Goal: Task Accomplishment & Management: Manage account settings

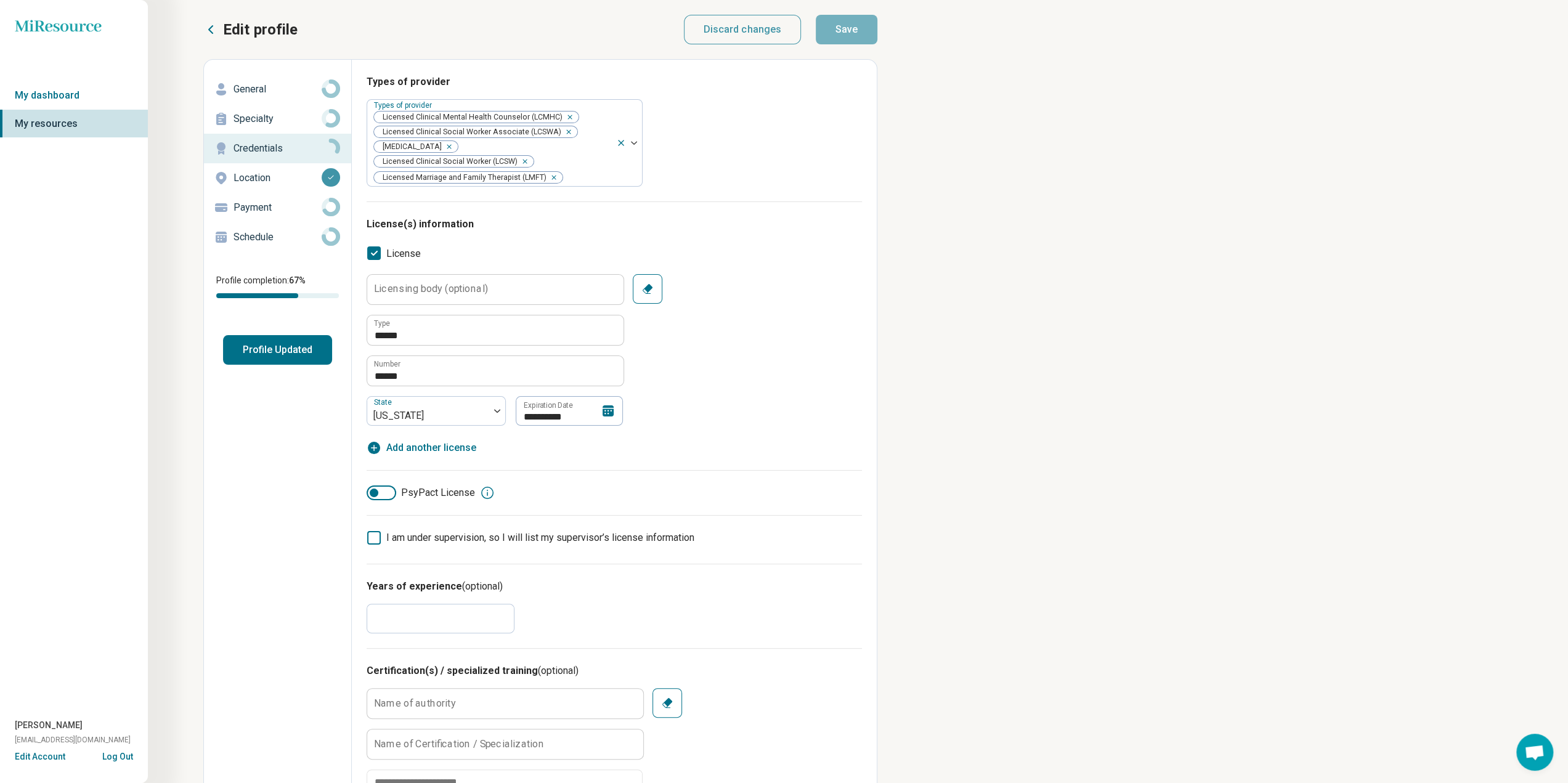
click at [251, 88] on p "General" at bounding box center [277, 89] width 88 height 15
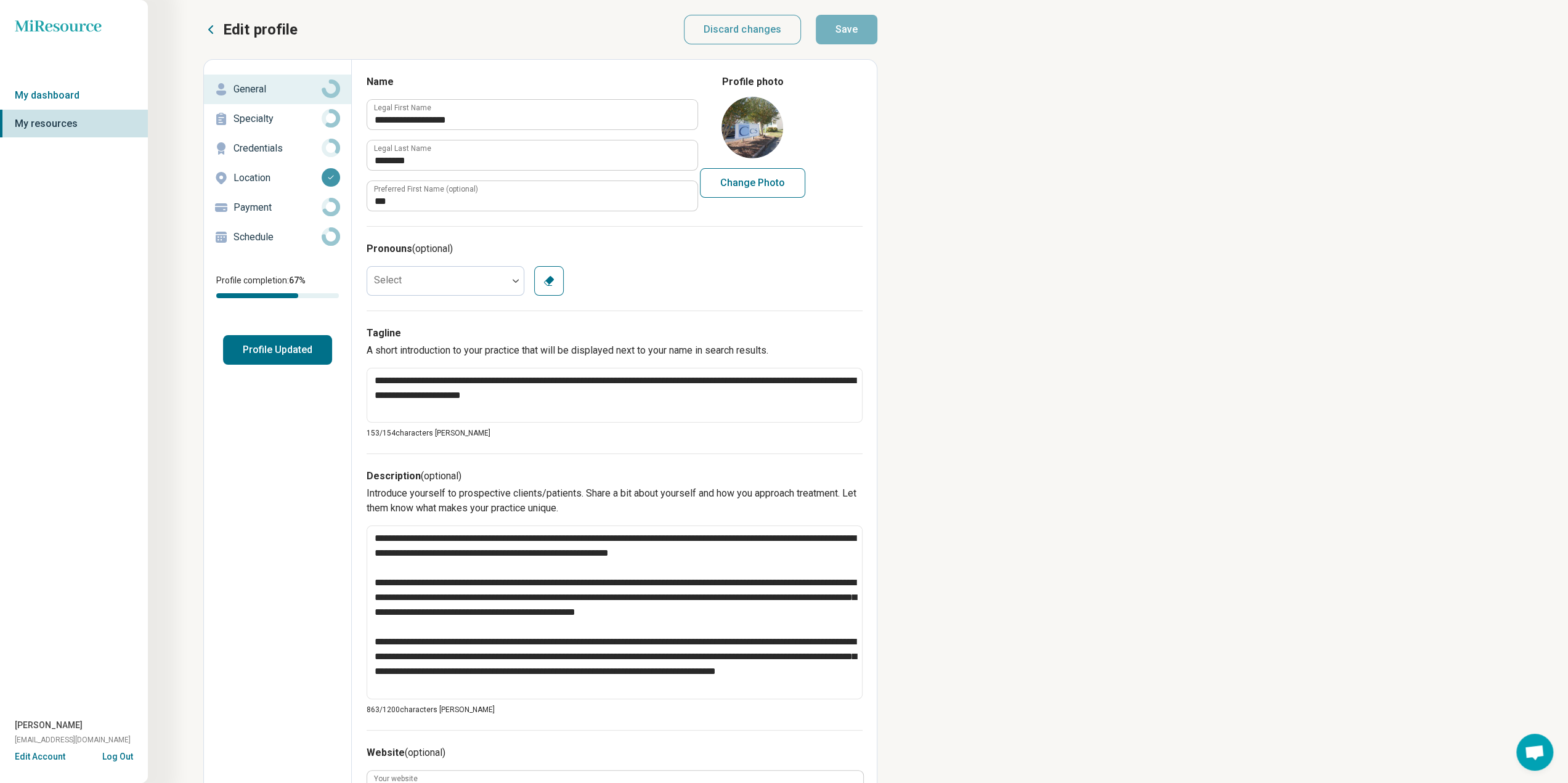
click at [257, 145] on p "Credentials" at bounding box center [277, 148] width 88 height 15
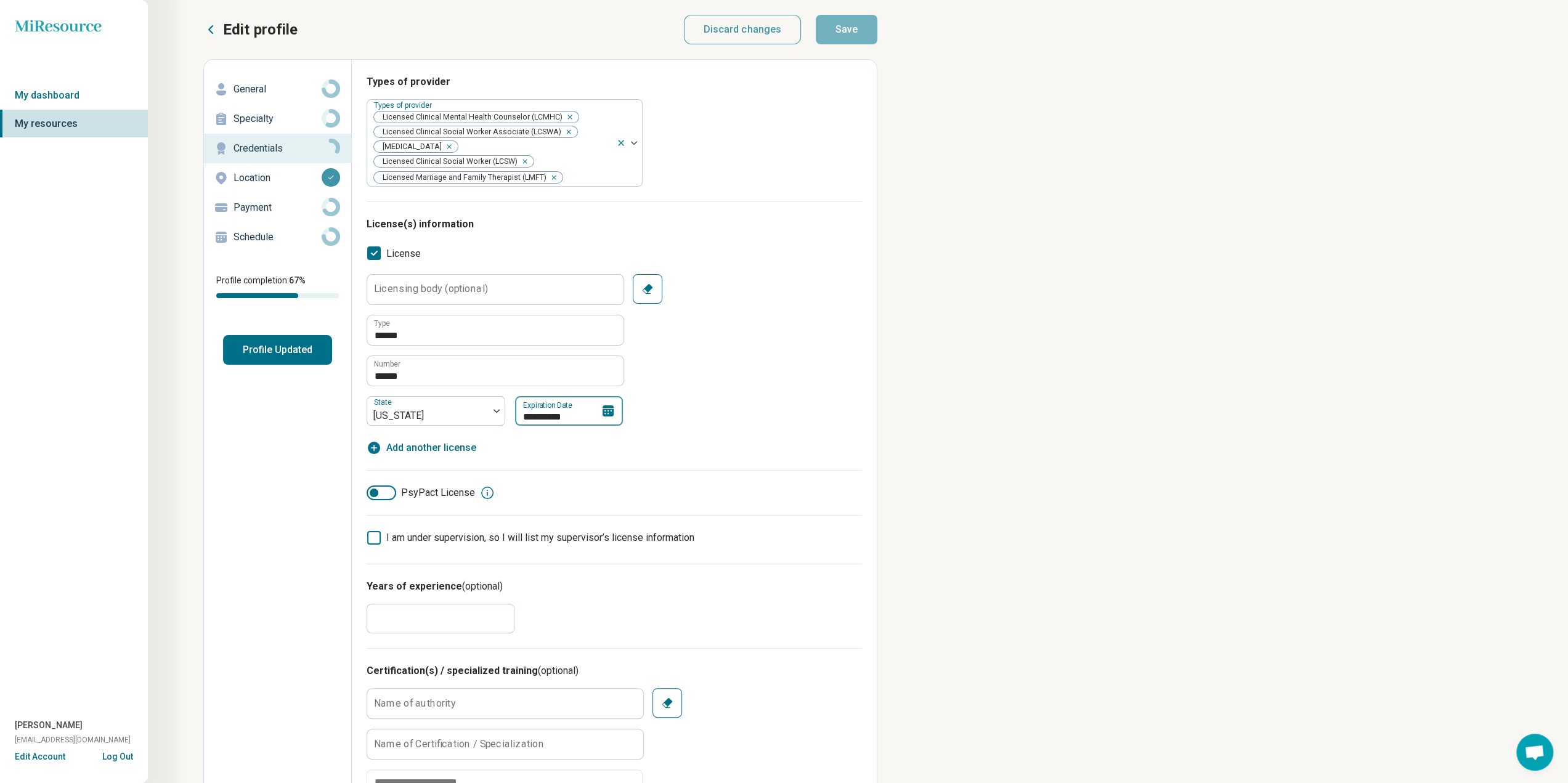
drag, startPoint x: 569, startPoint y: 396, endPoint x: 610, endPoint y: 394, distance: 41.0
click at [570, 396] on input "**********" at bounding box center [569, 411] width 108 height 29
click at [641, 442] on span "Next Month" at bounding box center [641, 446] width 0 height 15
click at [642, 442] on span "Next Month" at bounding box center [642, 446] width 0 height 15
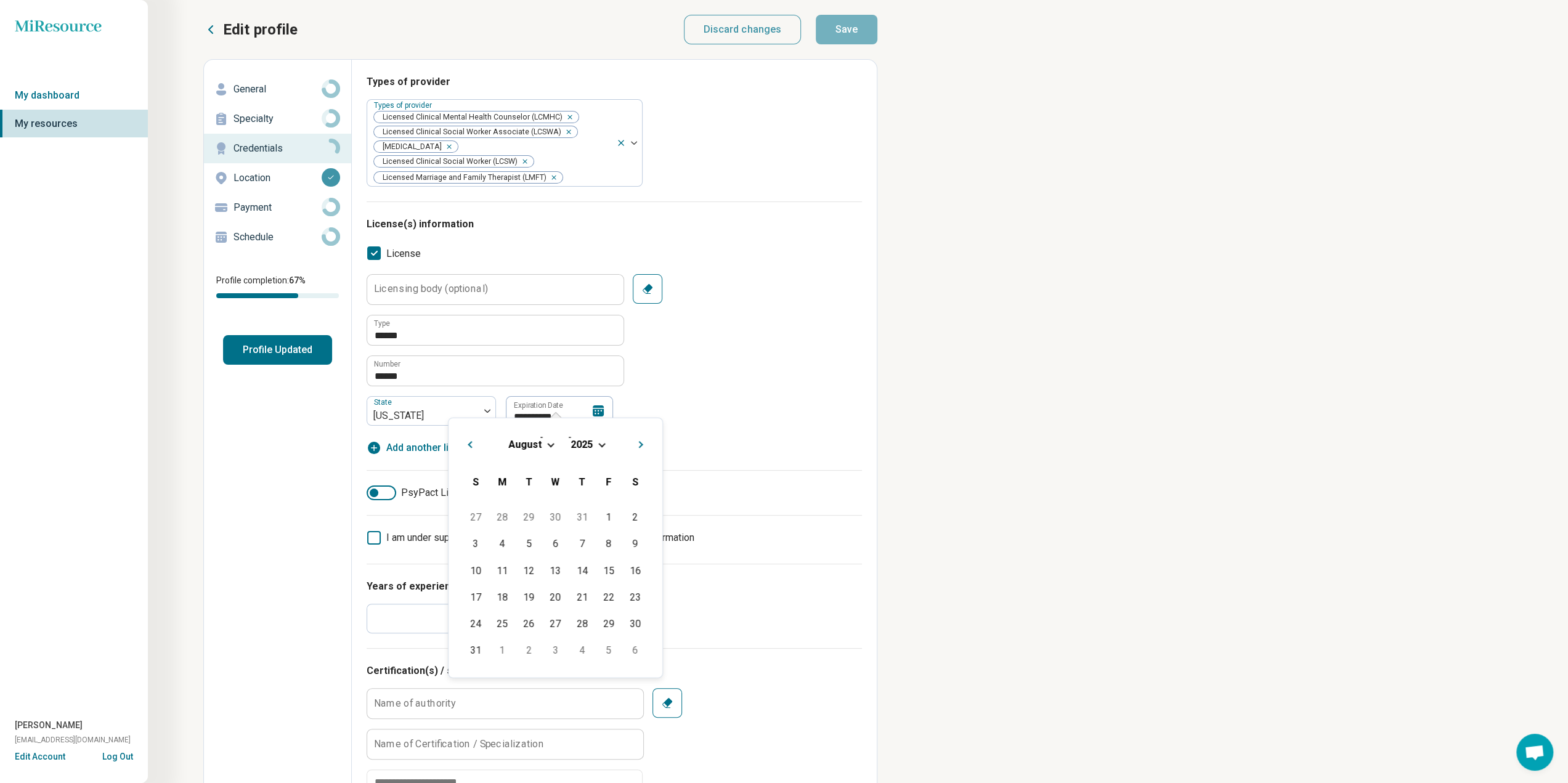
click at [642, 442] on span "Next Month" at bounding box center [642, 446] width 0 height 15
click at [638, 440] on button "Next Month" at bounding box center [642, 443] width 20 height 20
click at [601, 444] on span "Choose Date" at bounding box center [604, 444] width 7 height 7
click at [488, 556] on div "2026" at bounding box center [488, 550] width 60 height 22
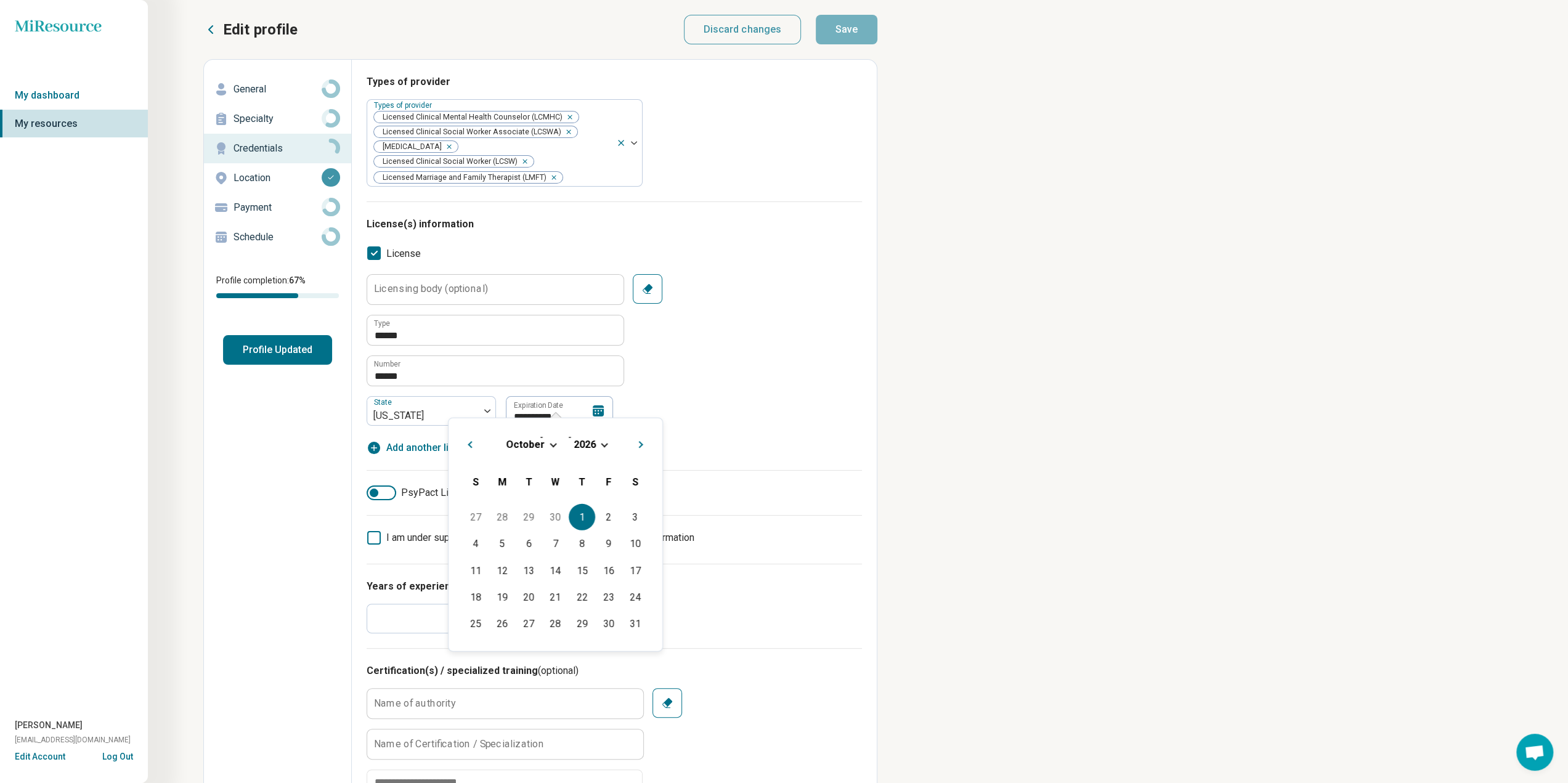
click at [581, 520] on div "1" at bounding box center [581, 517] width 26 height 26
type textarea "*"
type input "**********"
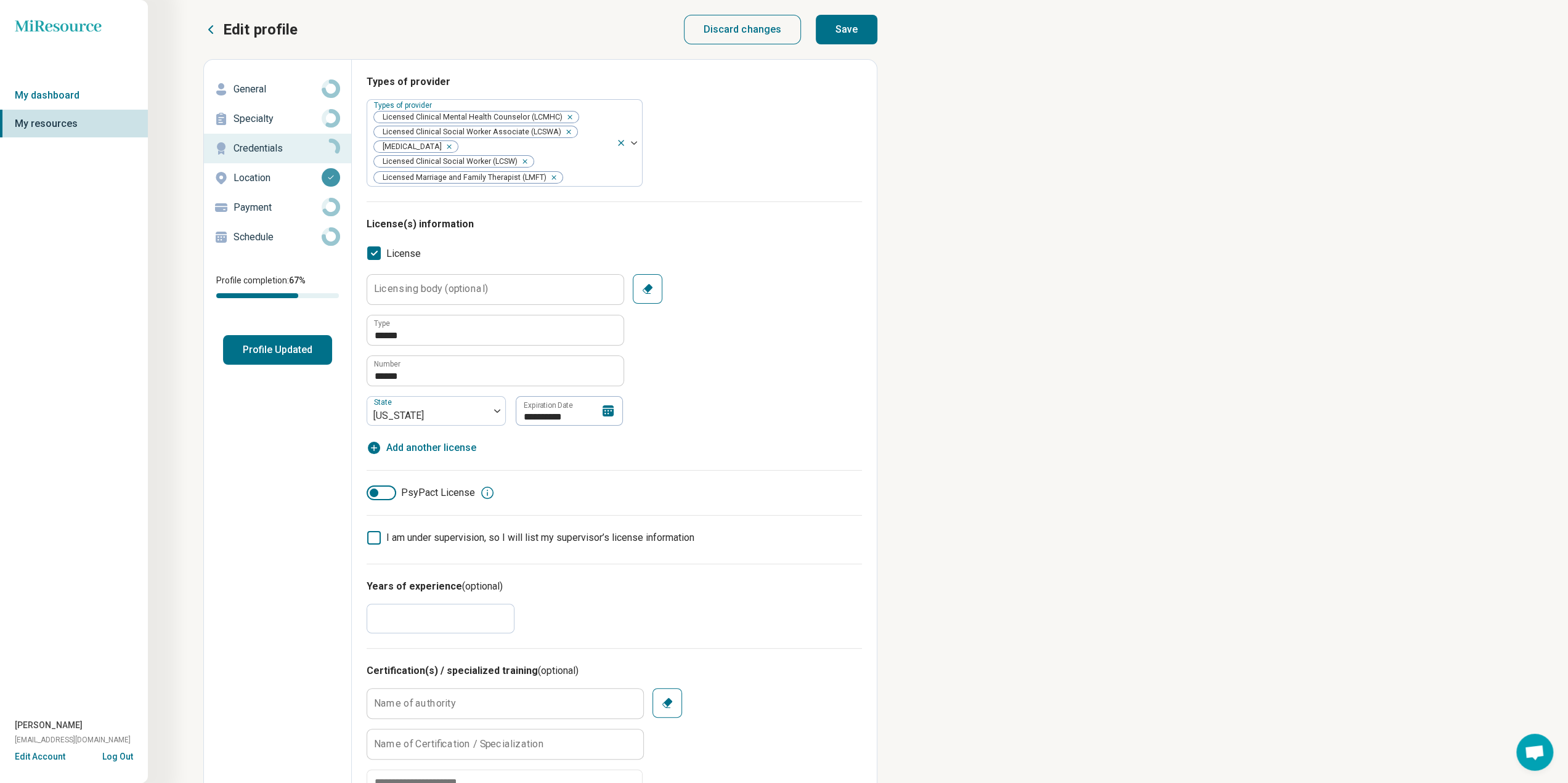
click at [794, 411] on div "**********" at bounding box center [614, 364] width 495 height 181
click at [852, 29] on button "Save" at bounding box center [847, 29] width 61 height 29
click at [1154, 406] on div "**********" at bounding box center [784, 767] width 1568 height 1535
click at [481, 316] on input "******" at bounding box center [495, 330] width 256 height 29
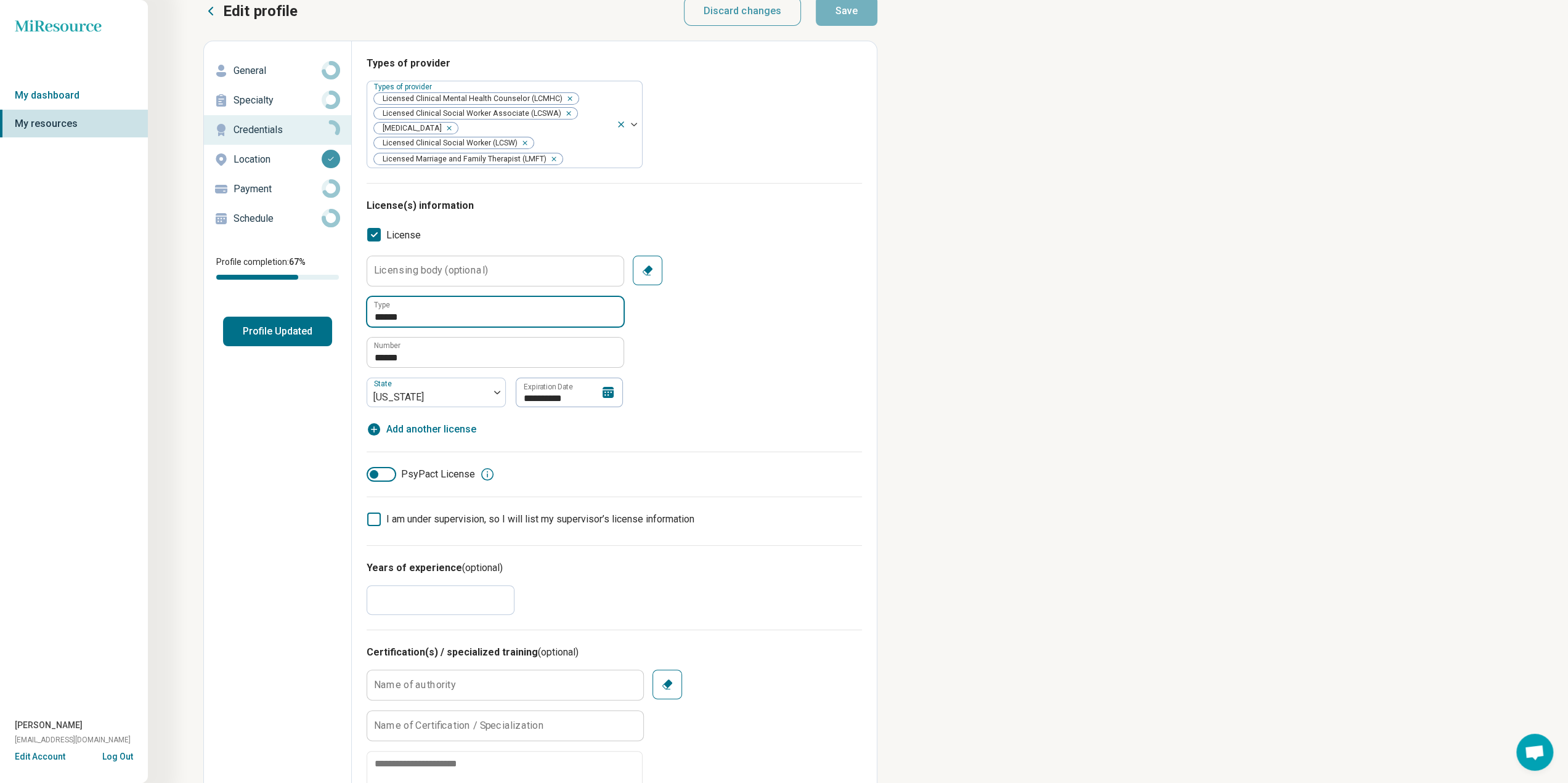
scroll to position [0, 0]
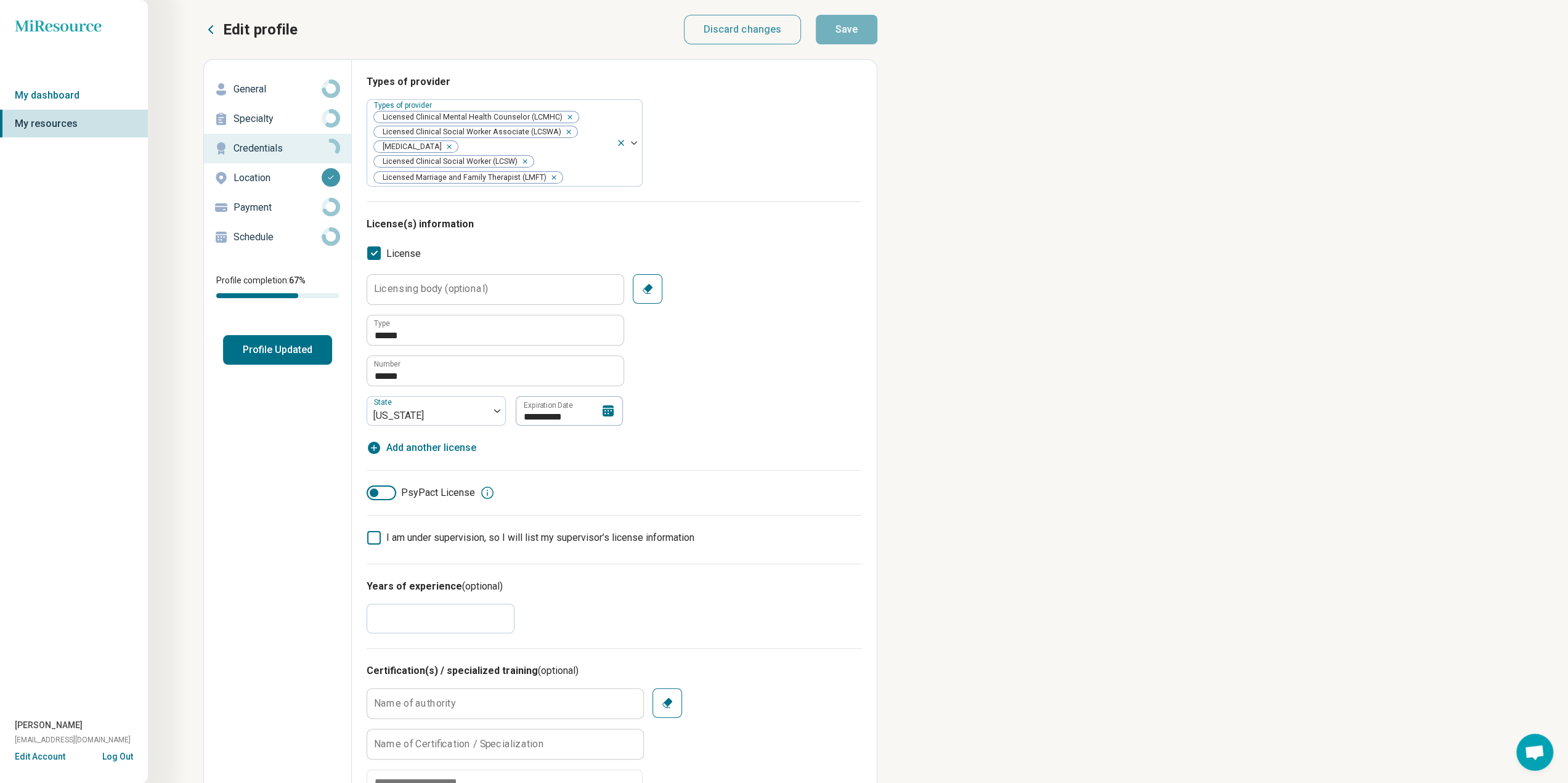
click at [268, 89] on p "General" at bounding box center [277, 89] width 88 height 15
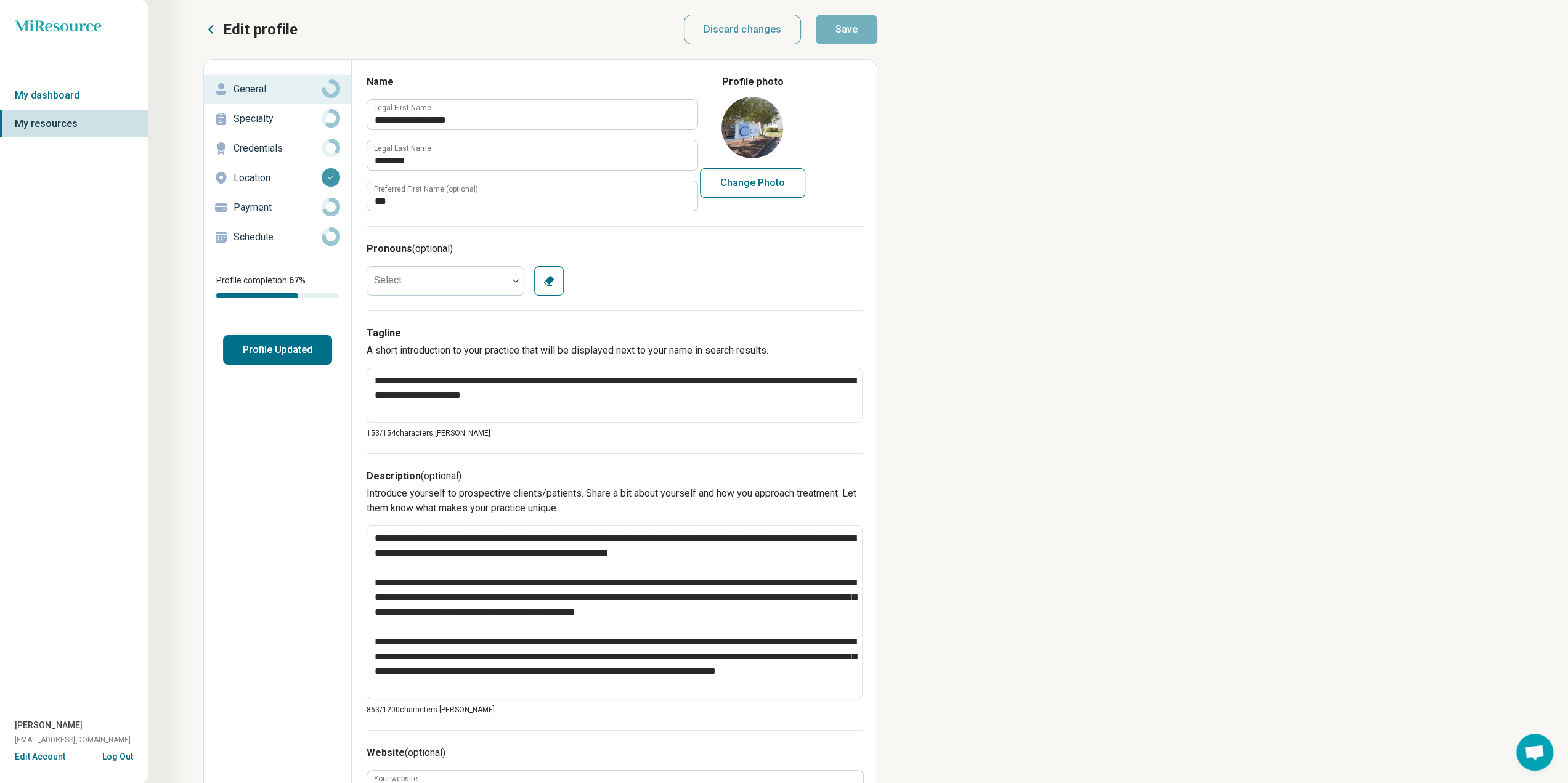
click at [259, 121] on p "Specialty" at bounding box center [277, 119] width 88 height 15
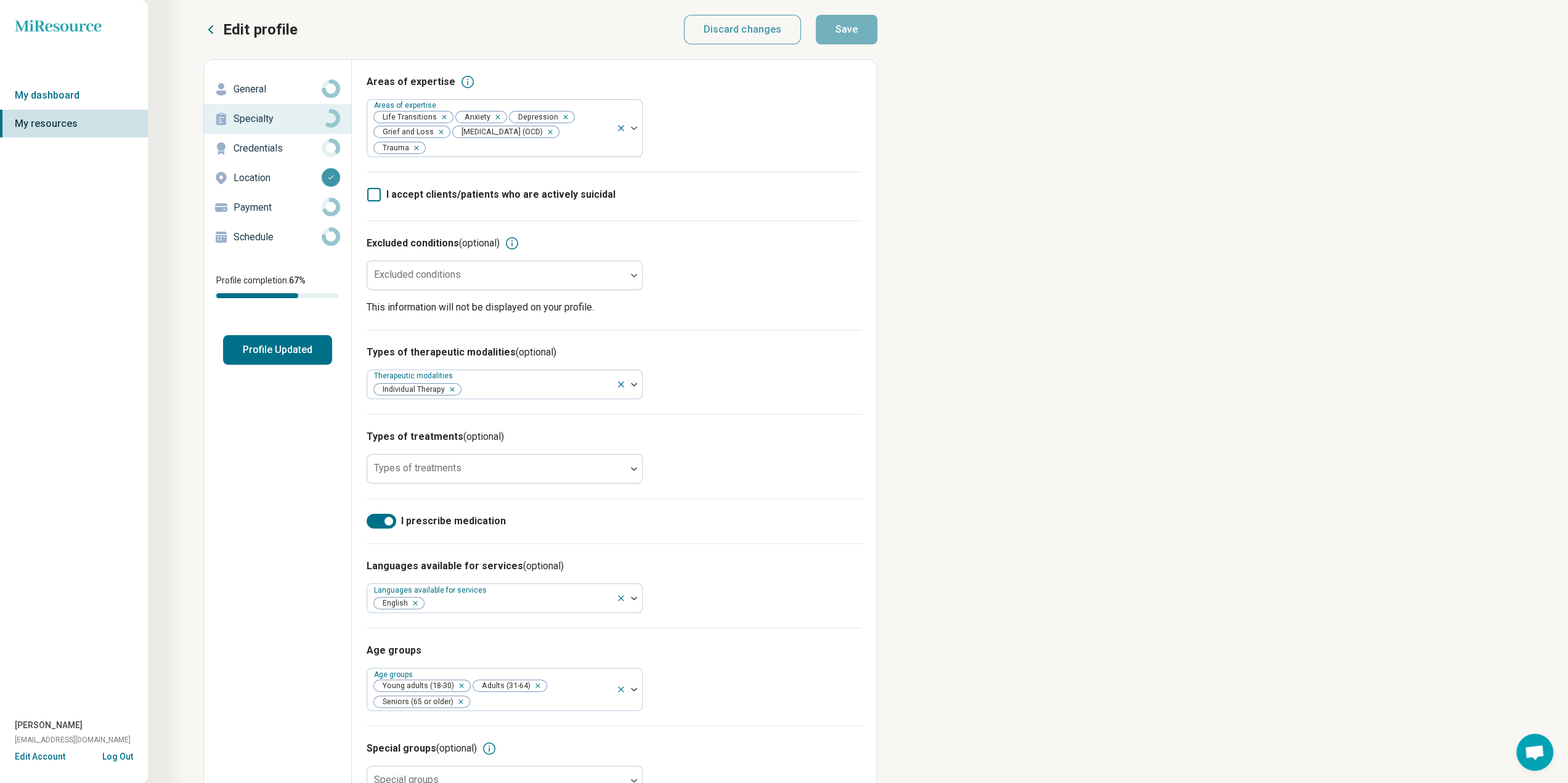
click at [257, 146] on p "Credentials" at bounding box center [277, 148] width 88 height 15
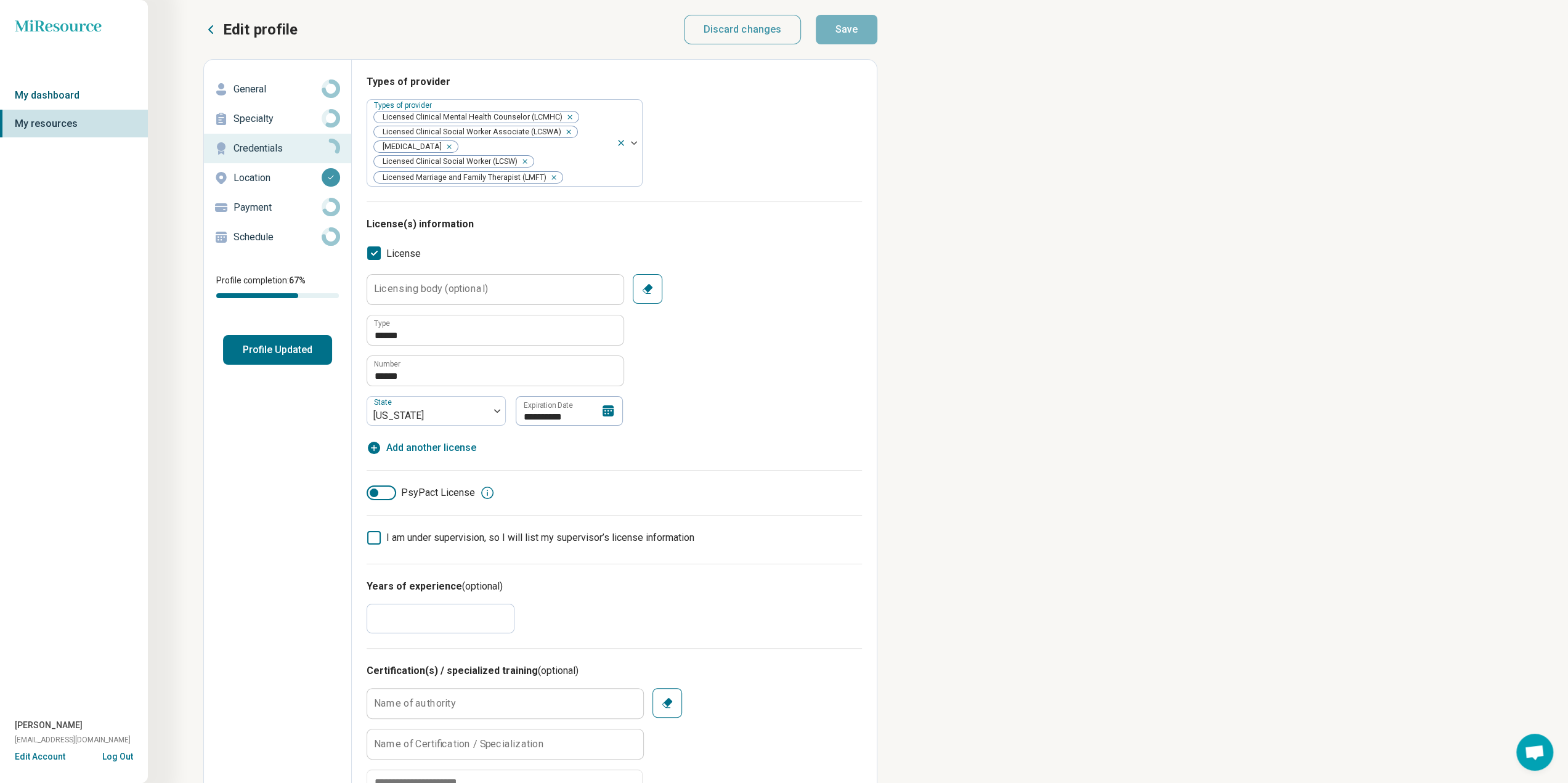
click at [57, 91] on link "My dashboard" at bounding box center [73, 95] width 148 height 28
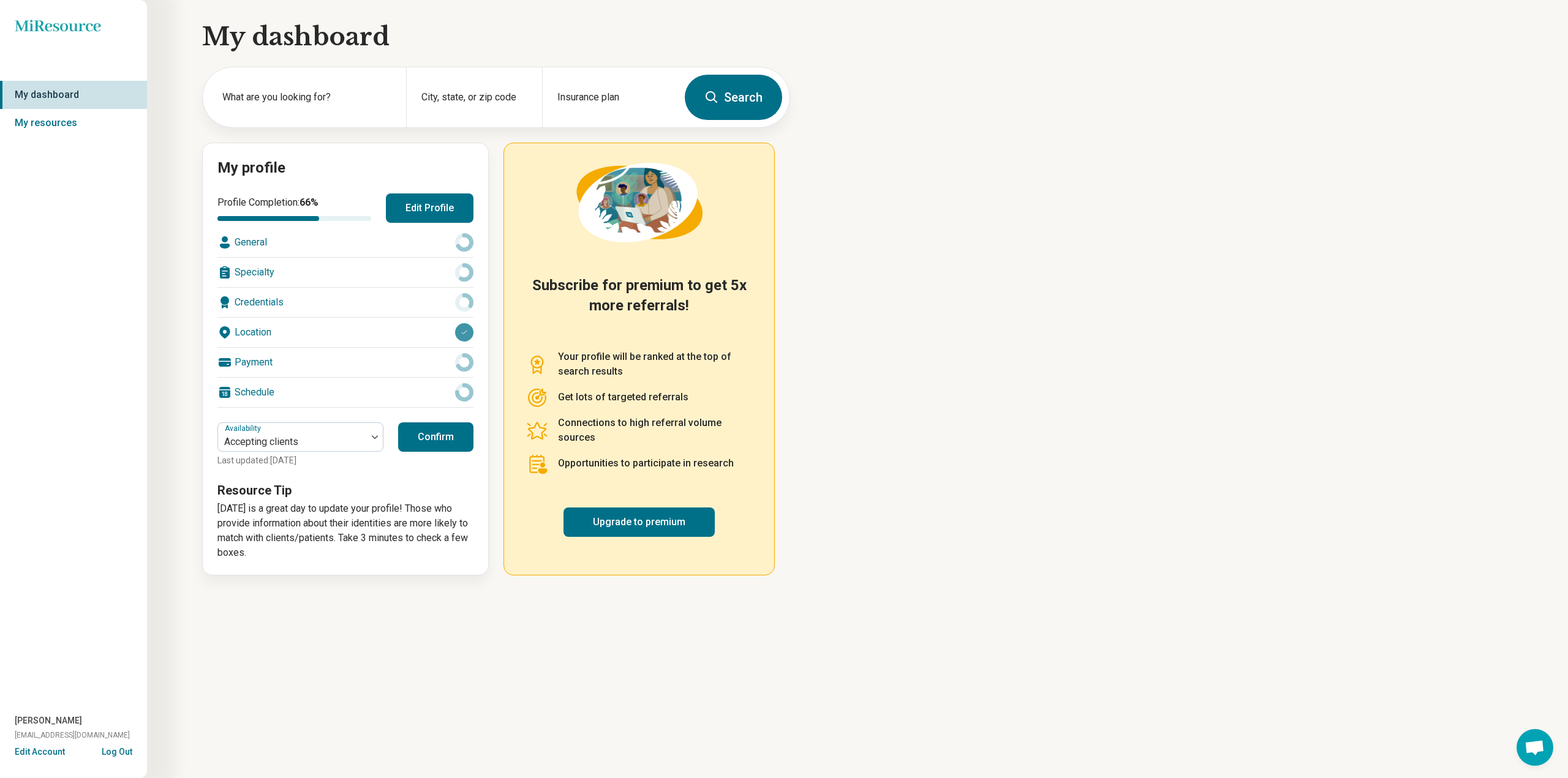
click at [445, 206] on button "Edit Profile" at bounding box center [429, 208] width 88 height 29
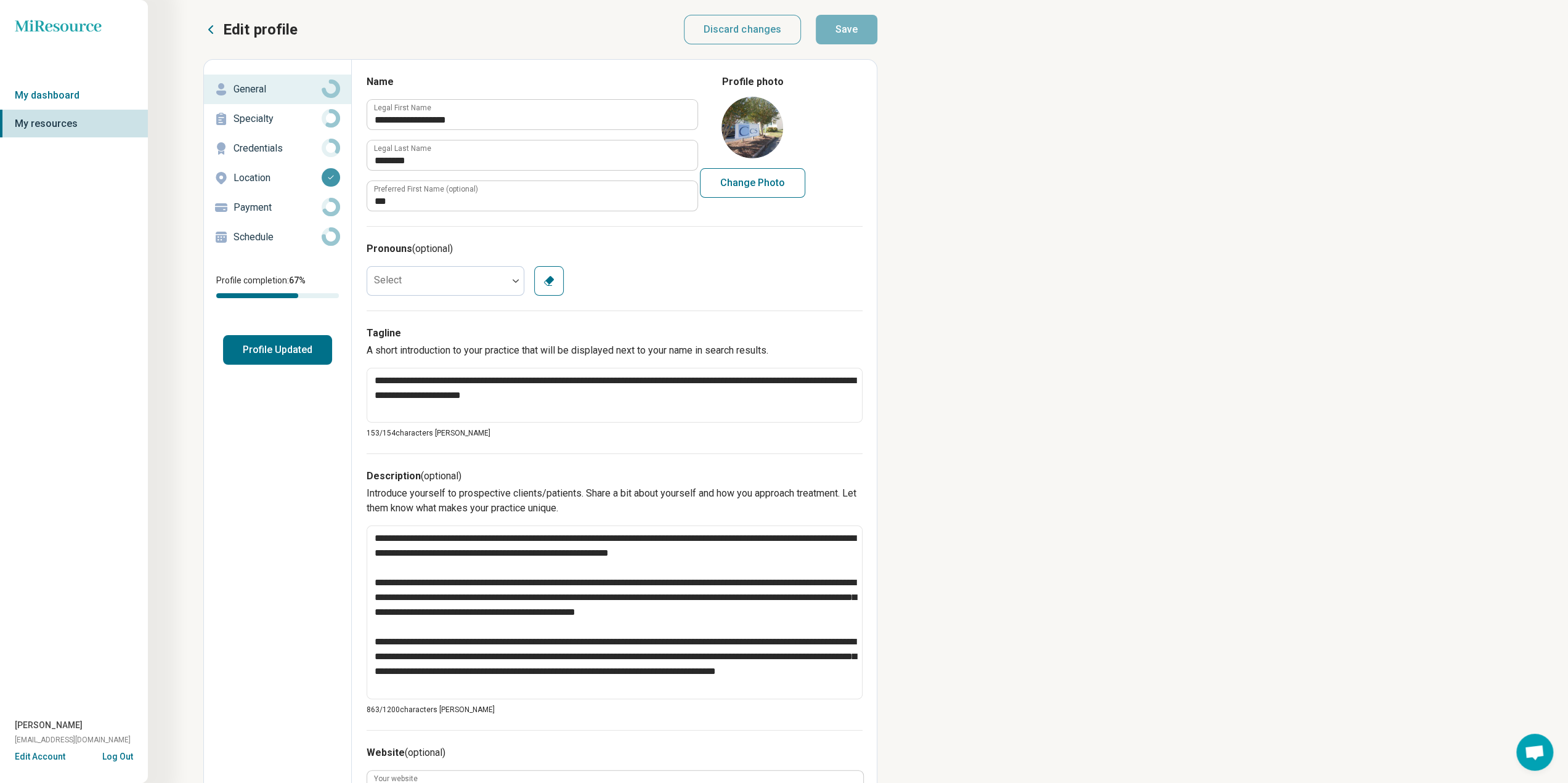
click at [253, 119] on p "Specialty" at bounding box center [277, 119] width 88 height 15
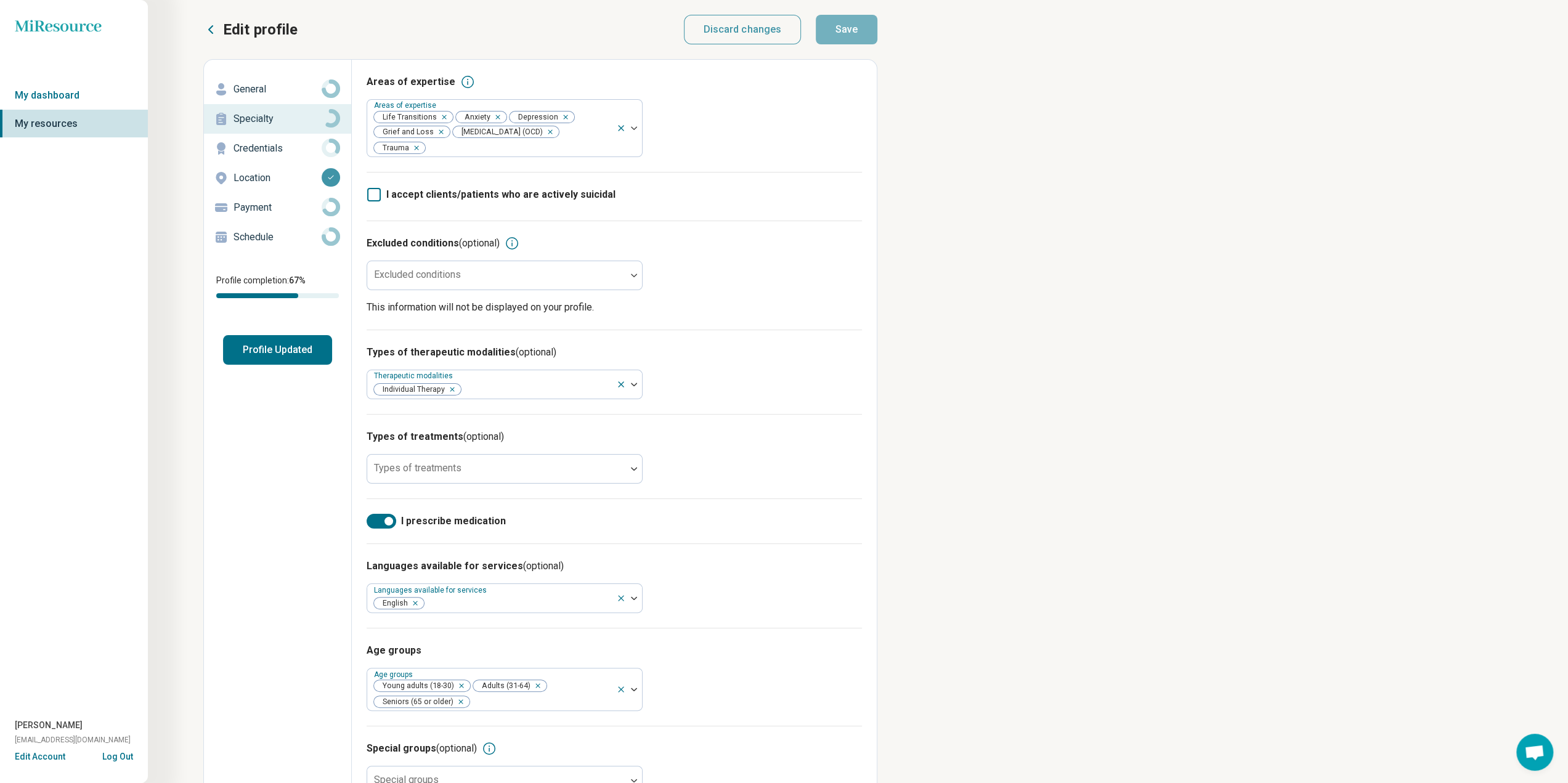
click at [865, 449] on div "Areas of expertise Areas of expertise Life Transitions Anxiety [MEDICAL_DATA] G…" at bounding box center [614, 442] width 525 height 765
click at [259, 345] on button "Profile Updated" at bounding box center [277, 350] width 109 height 29
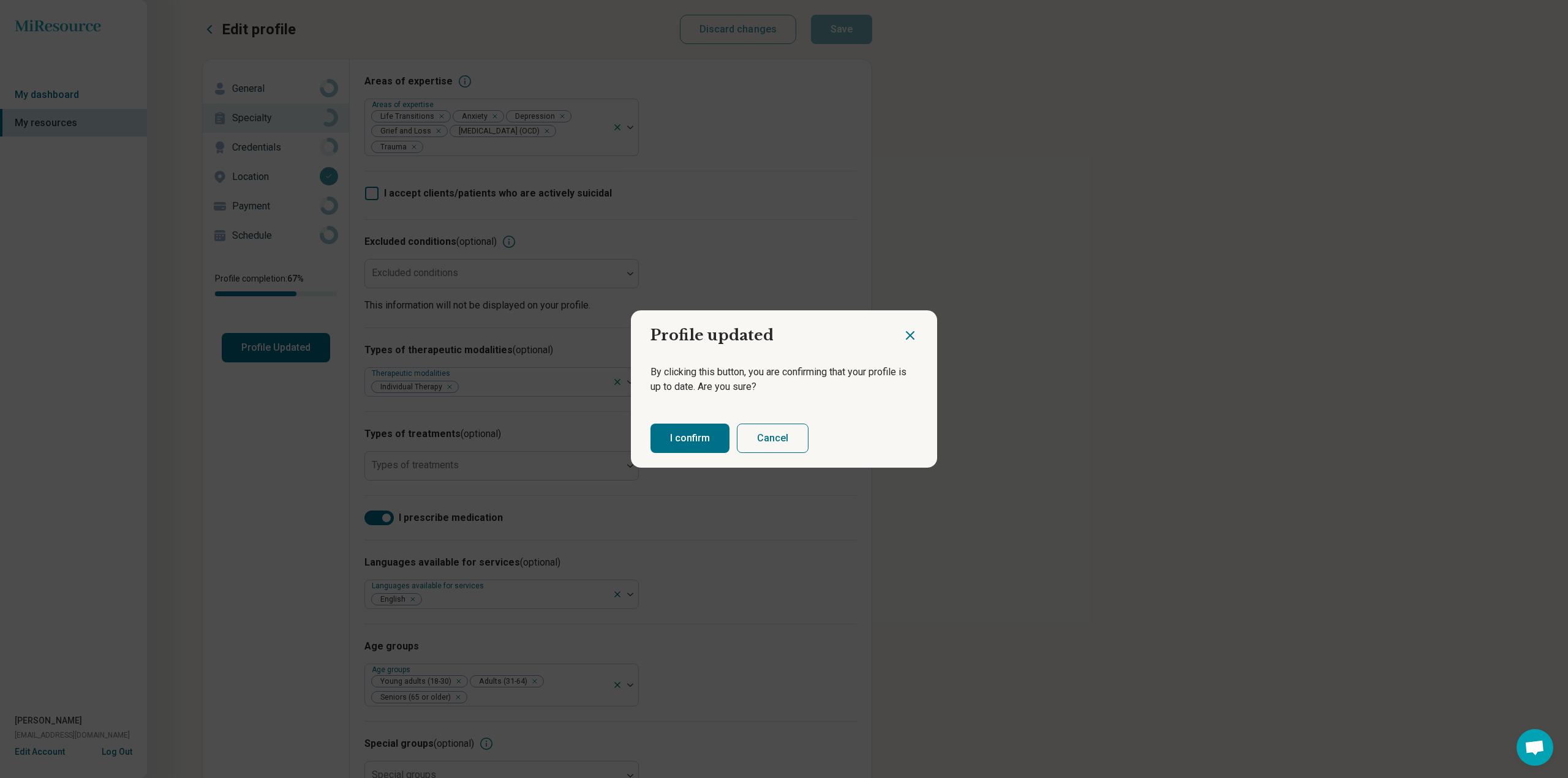
click at [907, 334] on icon "Close dialog" at bounding box center [910, 336] width 8 height 8
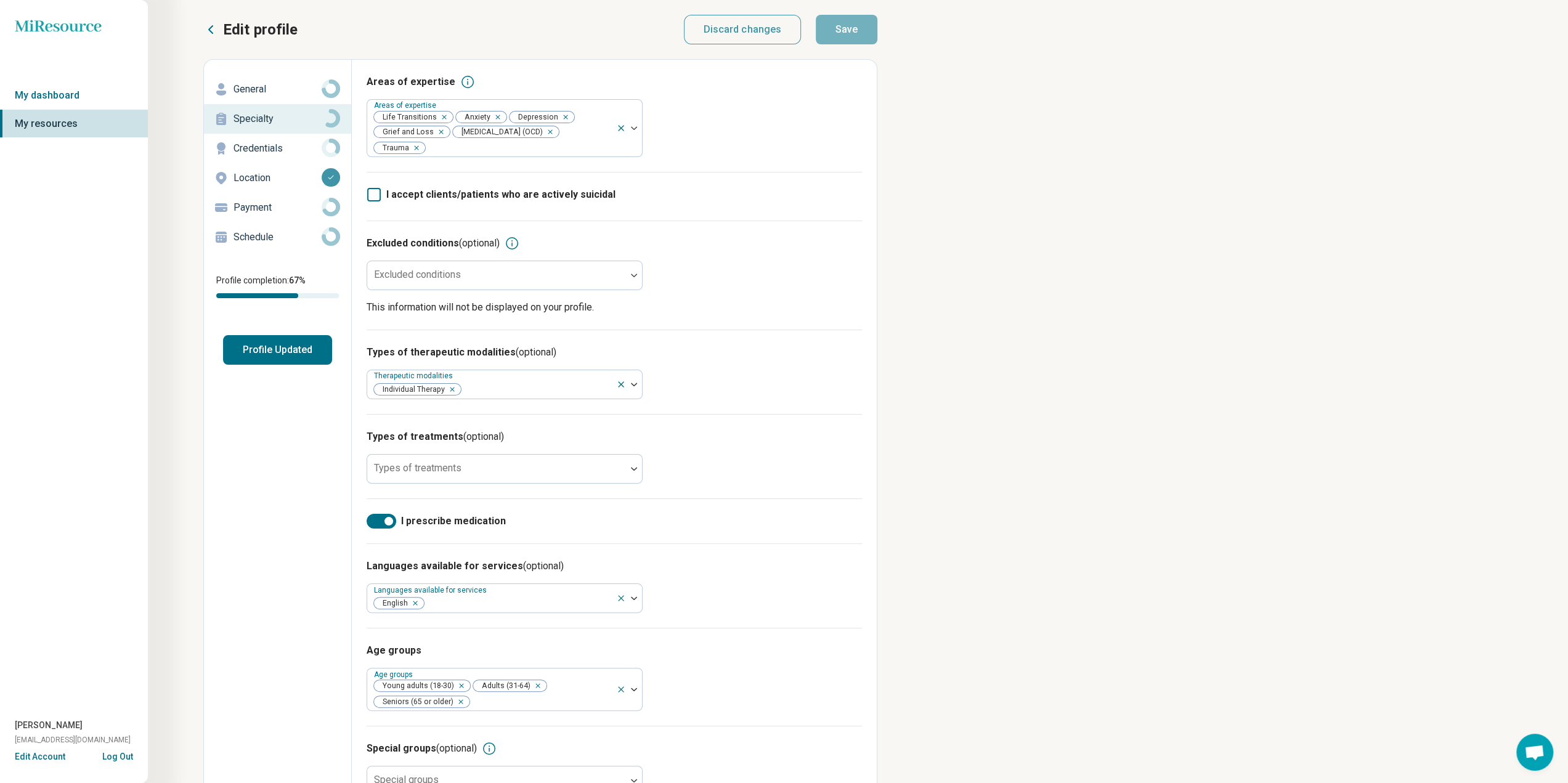
click at [267, 90] on p "General" at bounding box center [277, 89] width 88 height 15
type textarea "*"
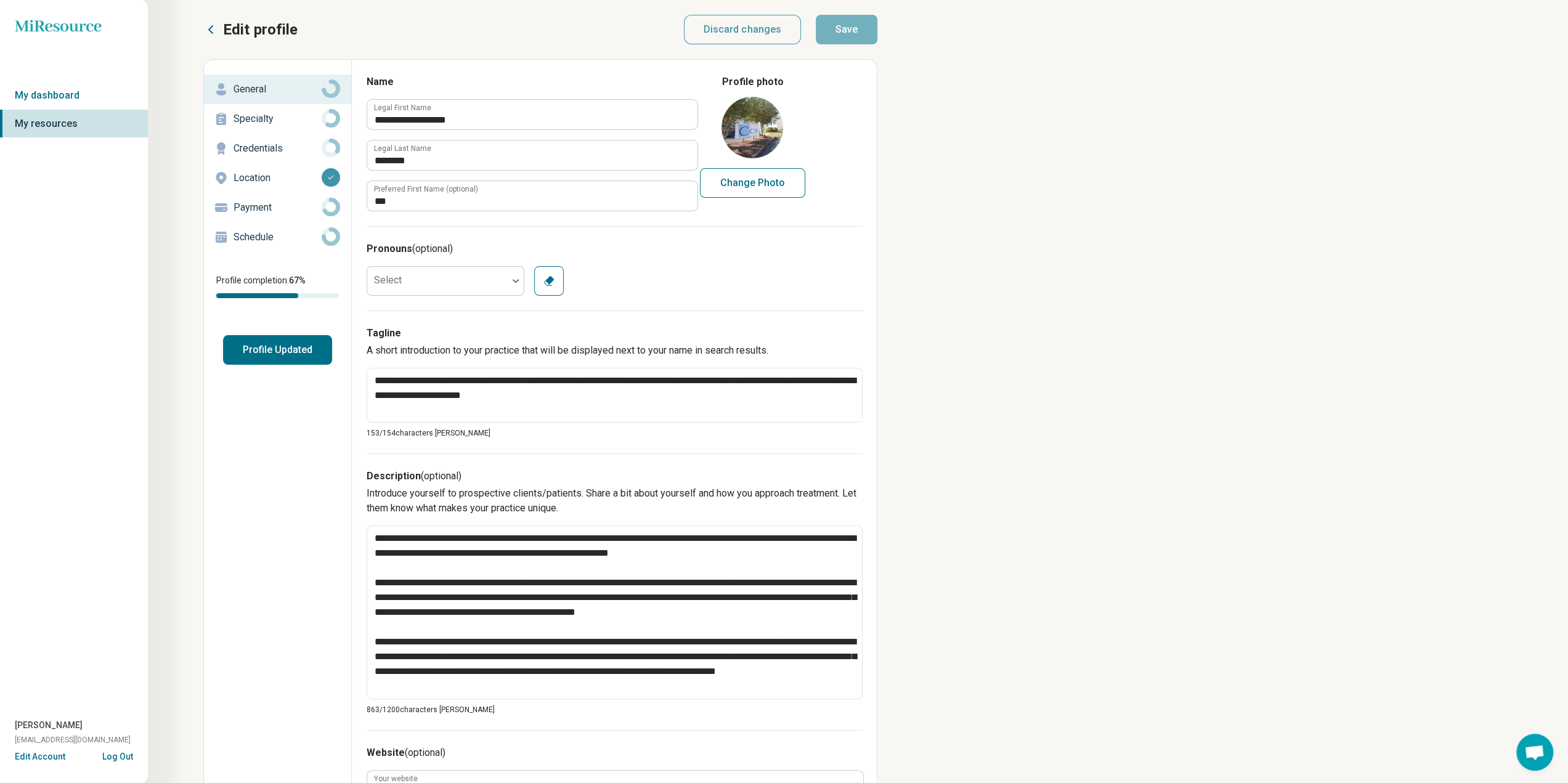
click at [264, 233] on p "Schedule" at bounding box center [277, 237] width 88 height 15
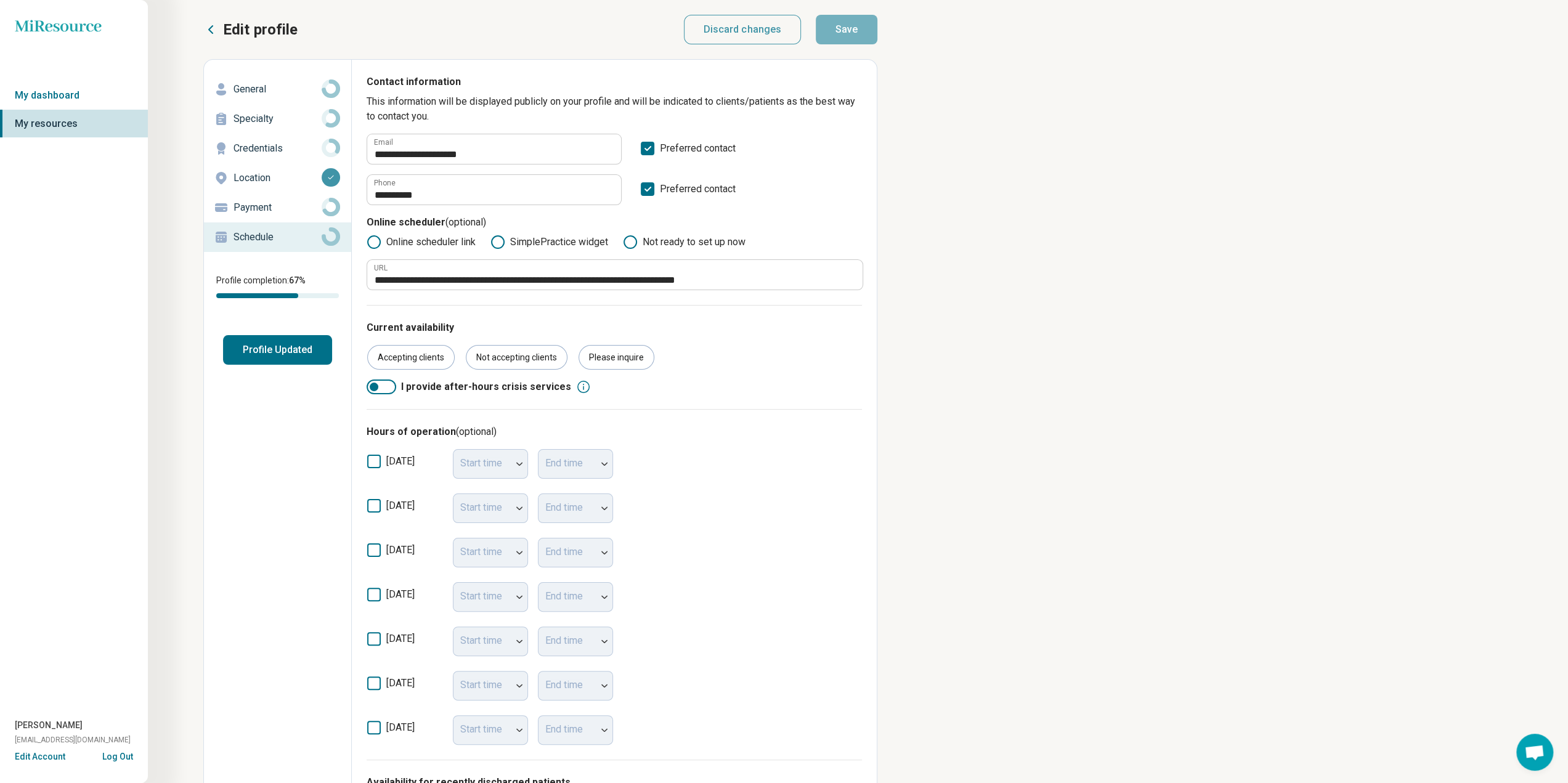
click at [256, 207] on p "Payment" at bounding box center [277, 207] width 88 height 15
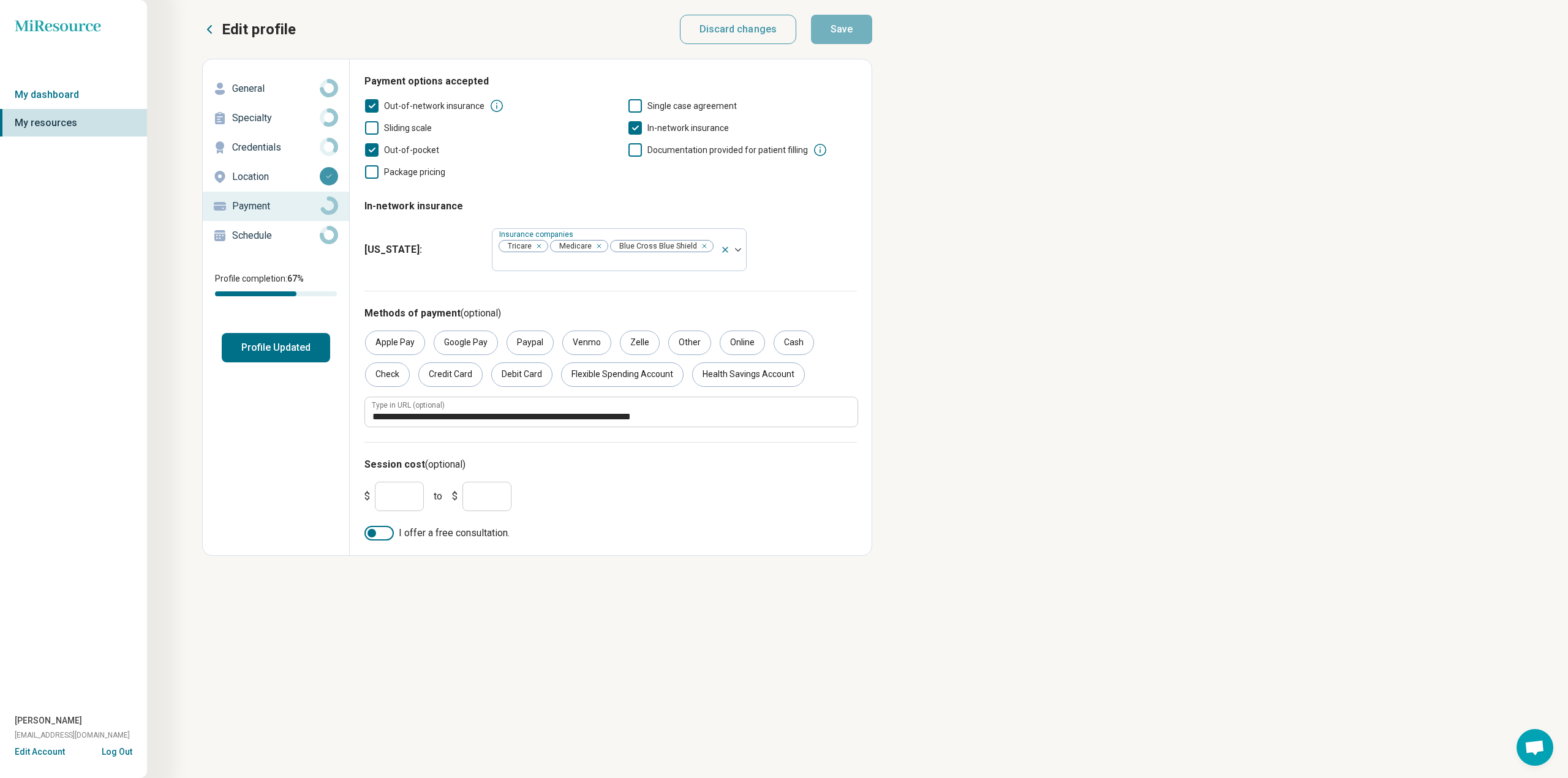
click at [274, 344] on button "Profile Updated" at bounding box center [276, 348] width 109 height 29
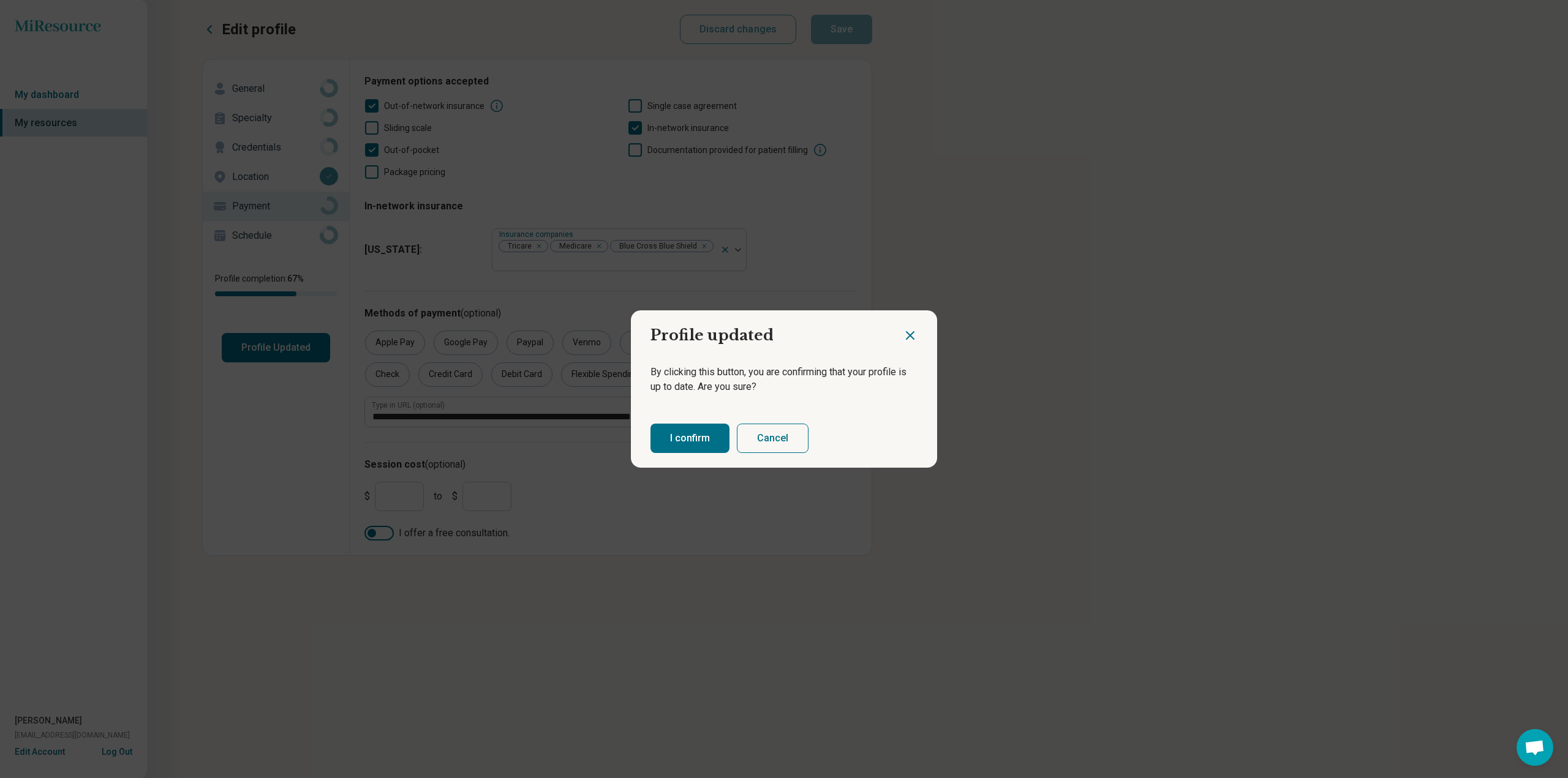
click at [696, 434] on button "I confirm" at bounding box center [690, 438] width 79 height 29
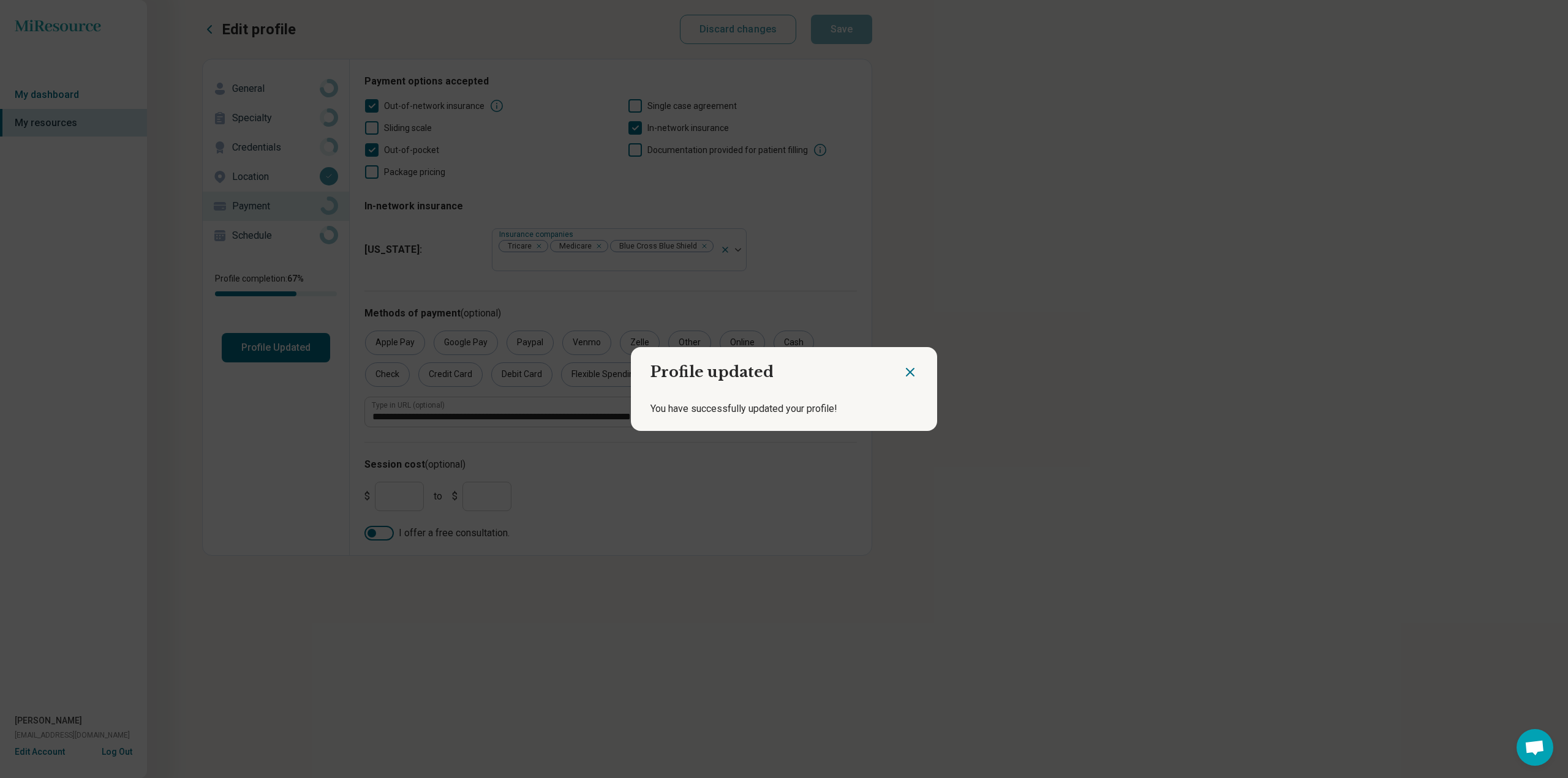
click at [912, 373] on icon "Close dialog" at bounding box center [910, 372] width 8 height 8
